Goal: Navigation & Orientation: Find specific page/section

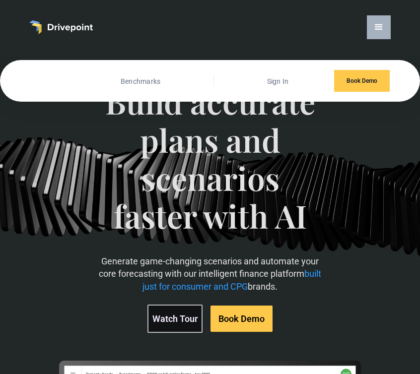
click at [46, 81] on link "Customers" at bounding box center [53, 81] width 40 height 13
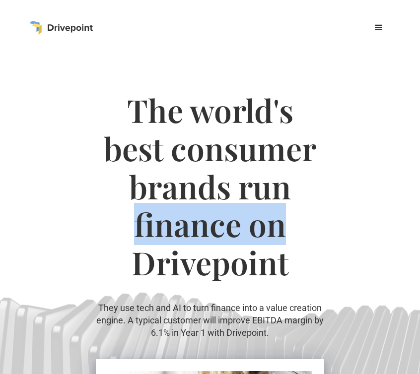
drag, startPoint x: 418, startPoint y: 215, endPoint x: 504, endPoint y: 201, distance: 87.5
click at [419, 201] on html "Customers Benchmarks Sign In Book Demo The world's best consumer brands run fin…" at bounding box center [210, 187] width 420 height 374
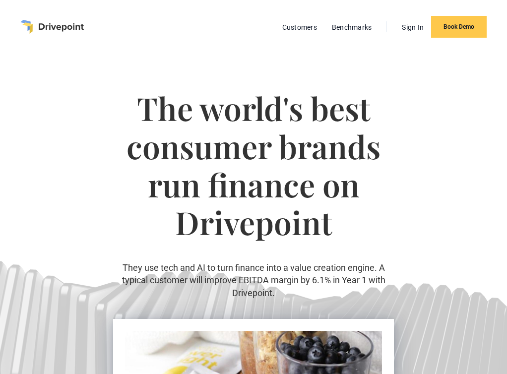
click at [408, 113] on section "The world's best consumer brands run finance on Drivepoint They use tech and AI…" at bounding box center [253, 343] width 507 height 578
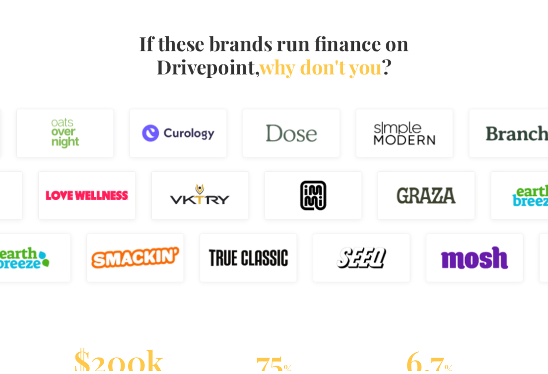
scroll to position [635, 0]
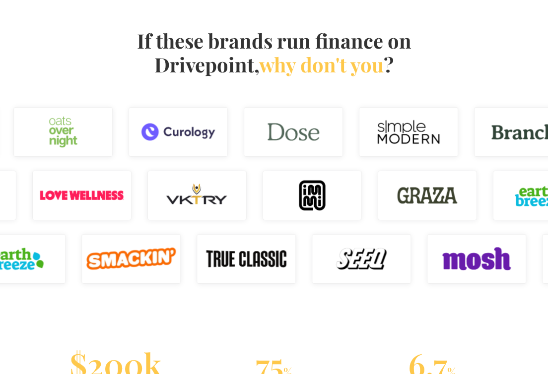
click at [86, 87] on div "If these brands run finance on Drivepoint, why don't you ?" at bounding box center [274, 64] width 548 height 71
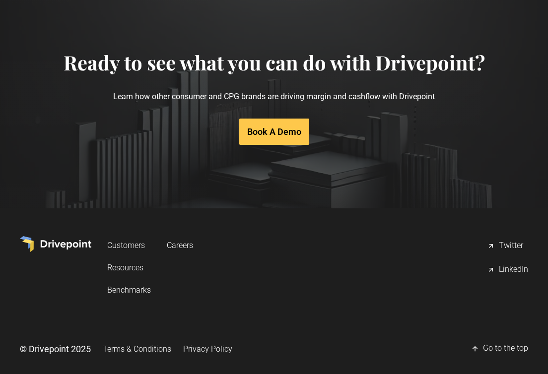
scroll to position [1914, 0]
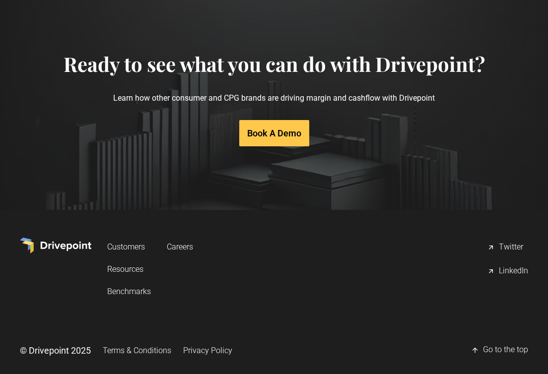
click at [126, 244] on link "Customers" at bounding box center [129, 247] width 44 height 18
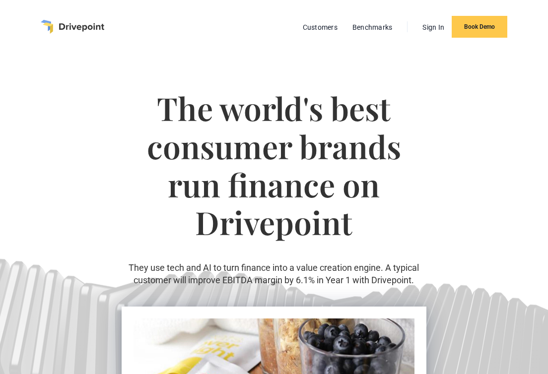
click at [424, 223] on h1 "The world's best consumer brands run finance on Drivepoint" at bounding box center [274, 175] width 305 height 172
click at [317, 23] on link "Customers" at bounding box center [320, 27] width 45 height 13
click at [321, 29] on link "Customers" at bounding box center [320, 27] width 45 height 13
click at [103, 27] on img "home" at bounding box center [73, 27] width 64 height 14
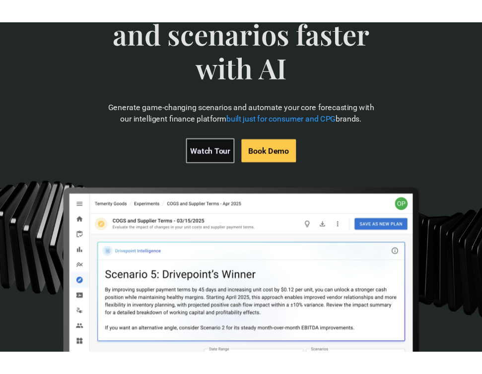
scroll to position [159, 0]
